Goal: Browse casually

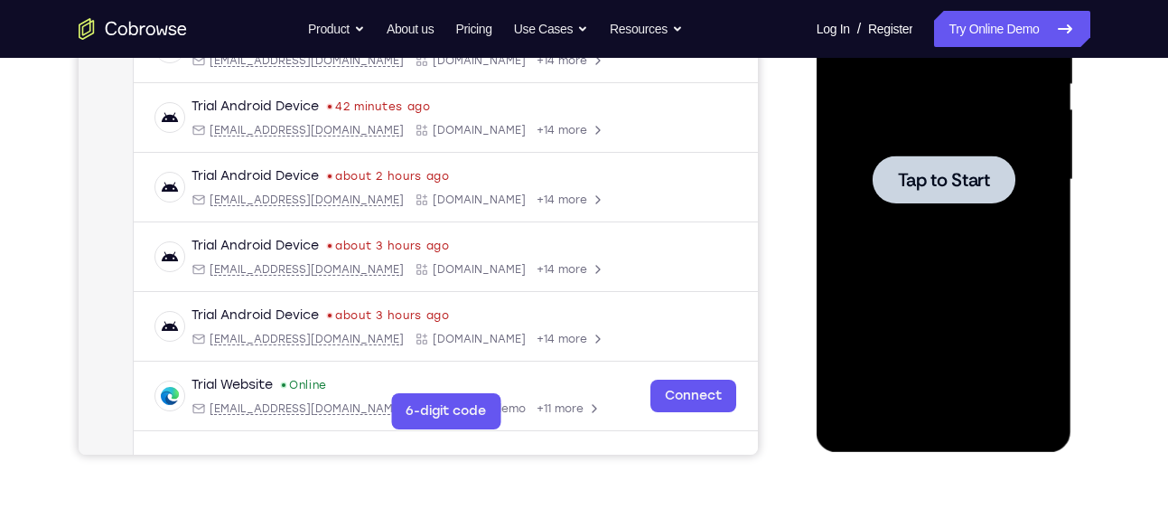
scroll to position [386, 0]
click at [957, 191] on div at bounding box center [944, 179] width 143 height 48
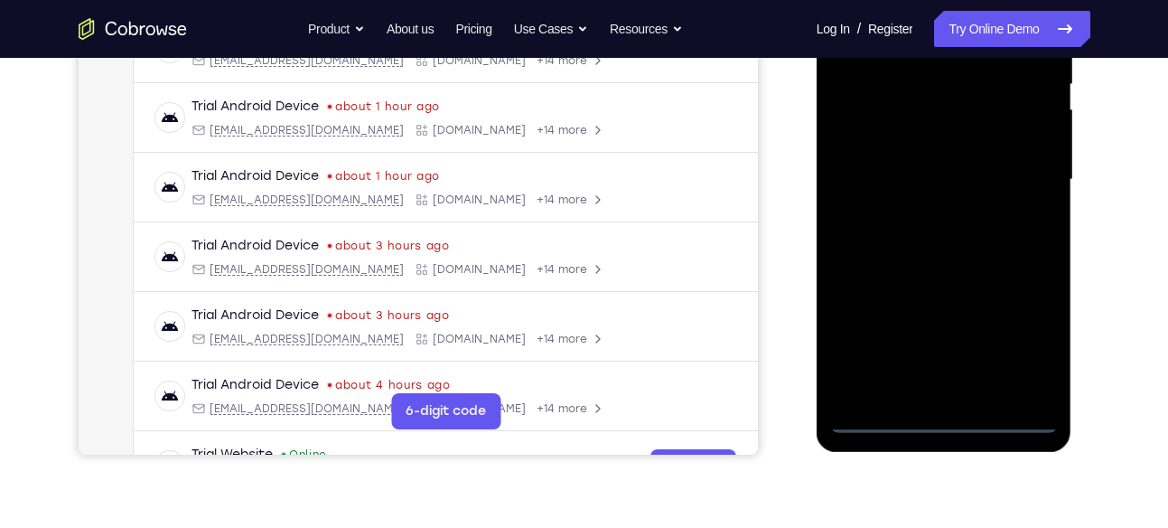
click at [943, 418] on div at bounding box center [944, 180] width 228 height 506
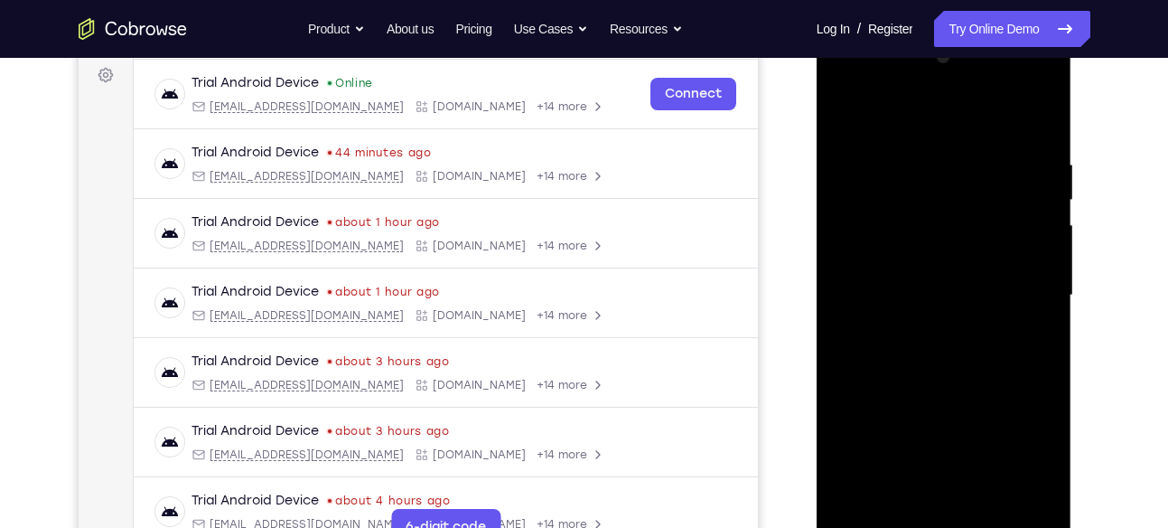
scroll to position [269, 0]
click at [1038, 452] on div at bounding box center [944, 296] width 228 height 506
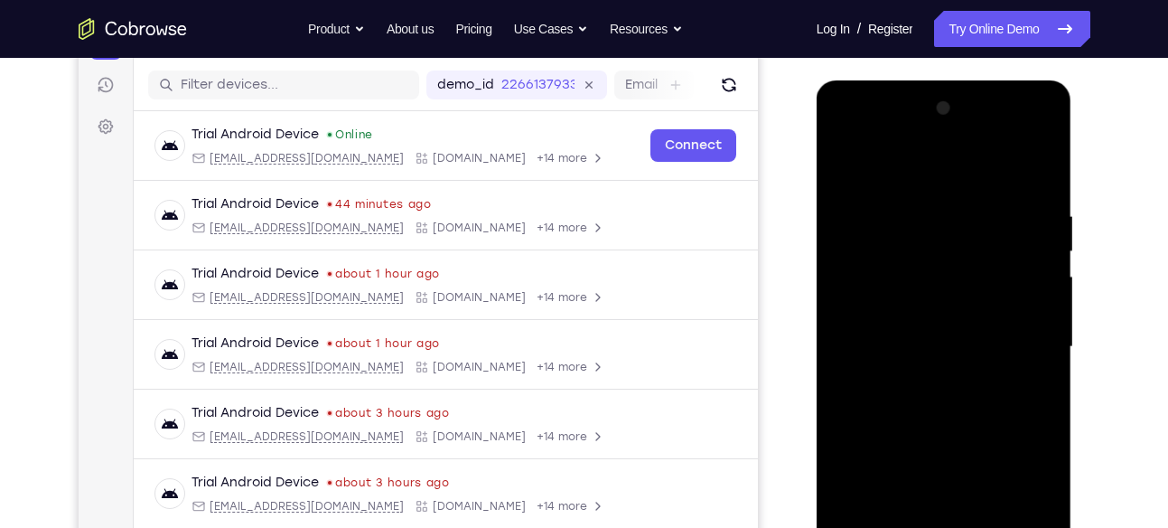
scroll to position [217, 0]
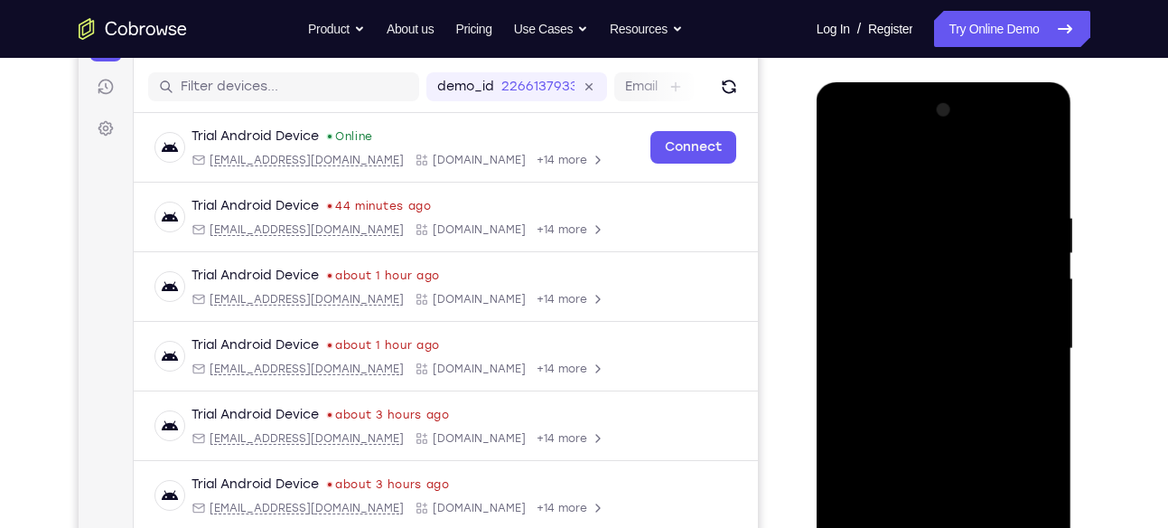
click at [842, 136] on div at bounding box center [944, 349] width 228 height 506
click at [1018, 341] on div at bounding box center [944, 349] width 228 height 506
click at [920, 381] on div at bounding box center [944, 349] width 228 height 506
click at [933, 332] on div at bounding box center [944, 349] width 228 height 506
click at [976, 318] on div at bounding box center [944, 349] width 228 height 506
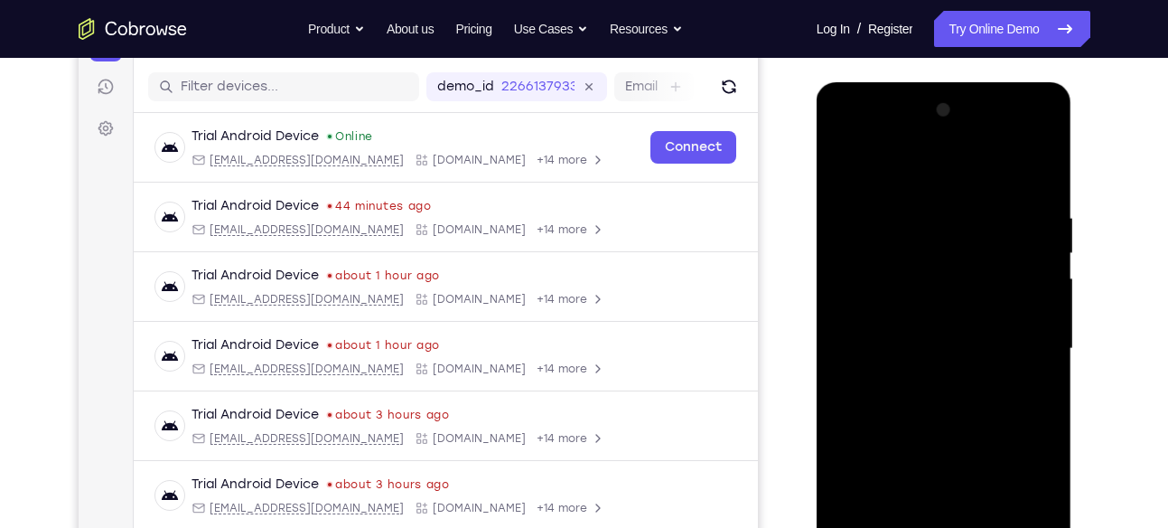
click at [1037, 310] on div at bounding box center [944, 349] width 228 height 506
click at [869, 316] on div at bounding box center [944, 349] width 228 height 506
click at [934, 343] on div at bounding box center [944, 349] width 228 height 506
click at [939, 407] on div at bounding box center [944, 349] width 228 height 506
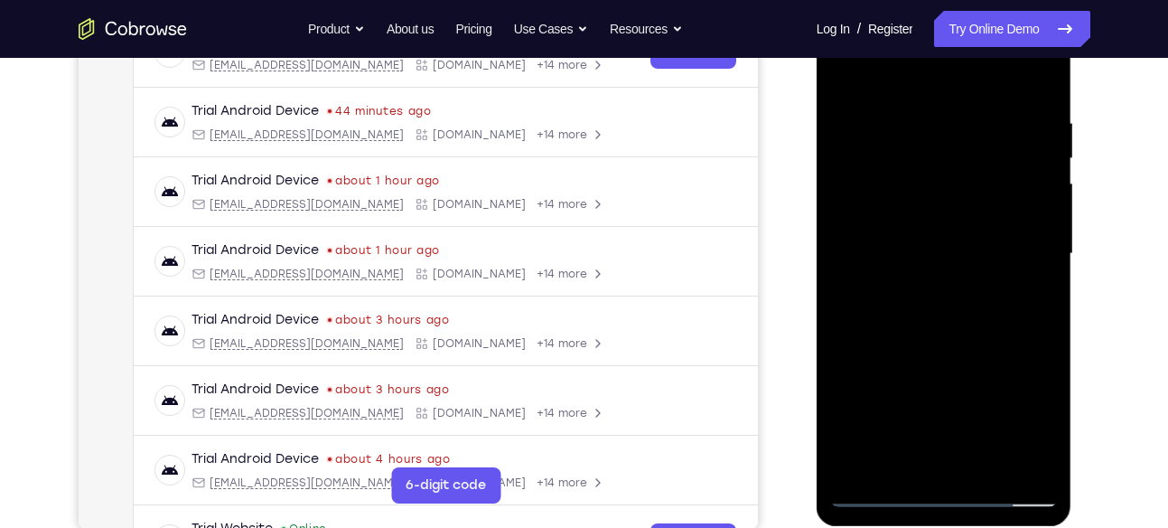
scroll to position [371, 0]
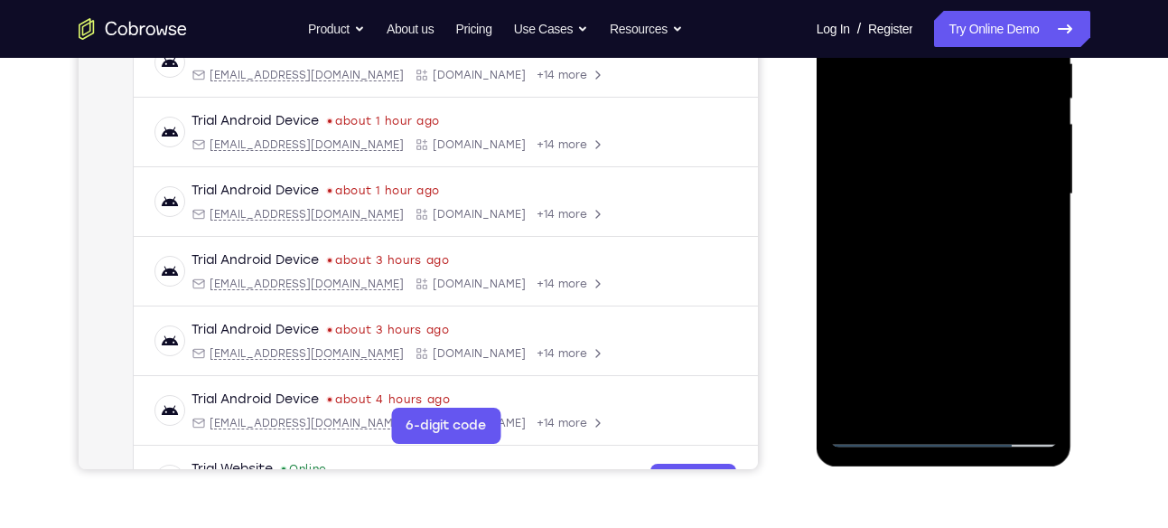
click at [941, 271] on div at bounding box center [944, 194] width 228 height 506
click at [991, 220] on div at bounding box center [944, 194] width 228 height 506
click at [992, 409] on div at bounding box center [944, 194] width 228 height 506
click at [944, 285] on div at bounding box center [944, 194] width 228 height 506
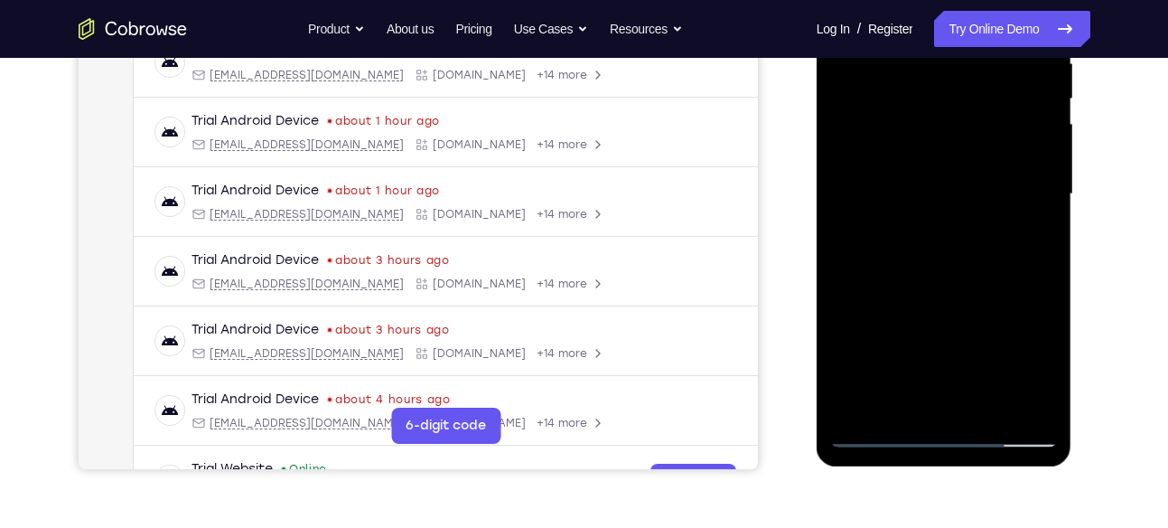
click at [995, 185] on div at bounding box center [944, 194] width 228 height 506
click at [874, 435] on div at bounding box center [944, 194] width 228 height 506
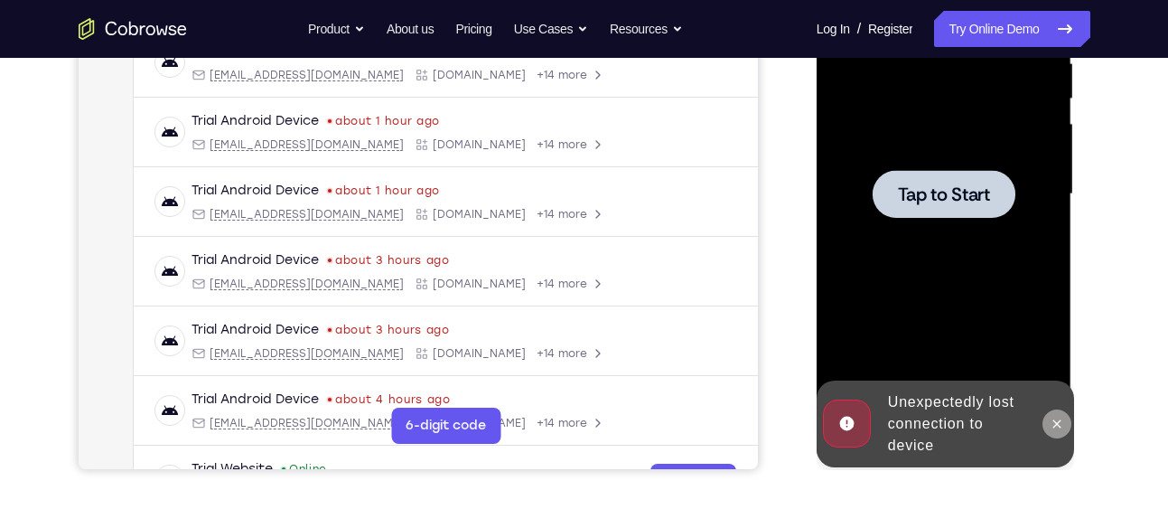
click at [1056, 425] on icon at bounding box center [1057, 423] width 14 height 14
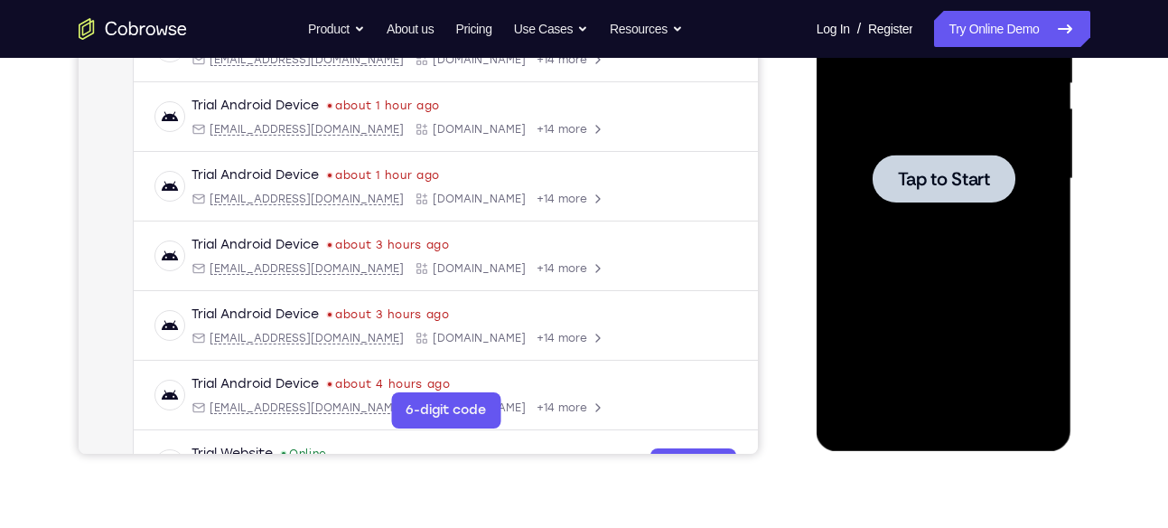
scroll to position [0, 0]
